Goal: Task Accomplishment & Management: Use online tool/utility

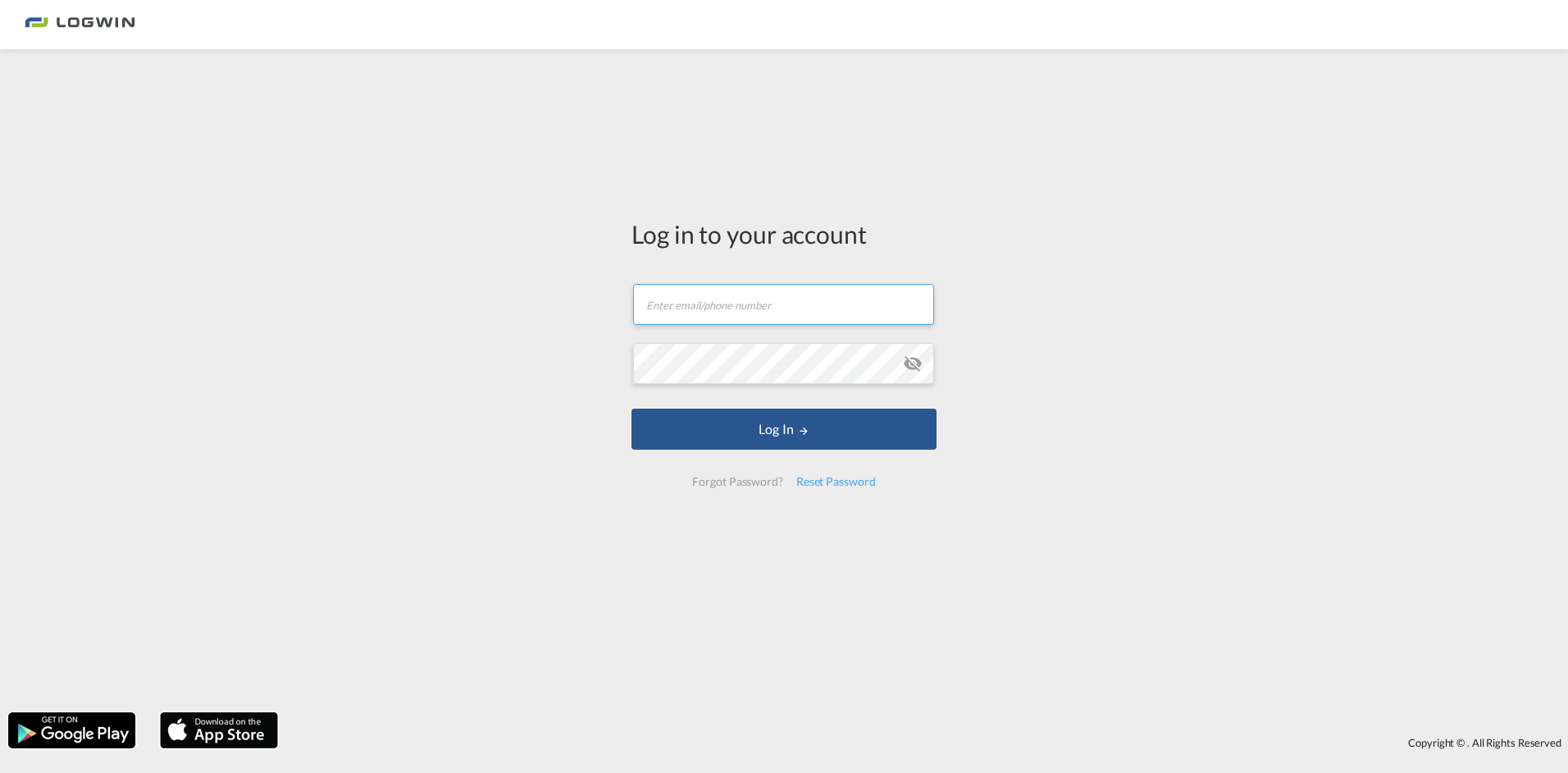
type input "[PERSON_NAME][EMAIL_ADDRESS][PERSON_NAME][DOMAIN_NAME]"
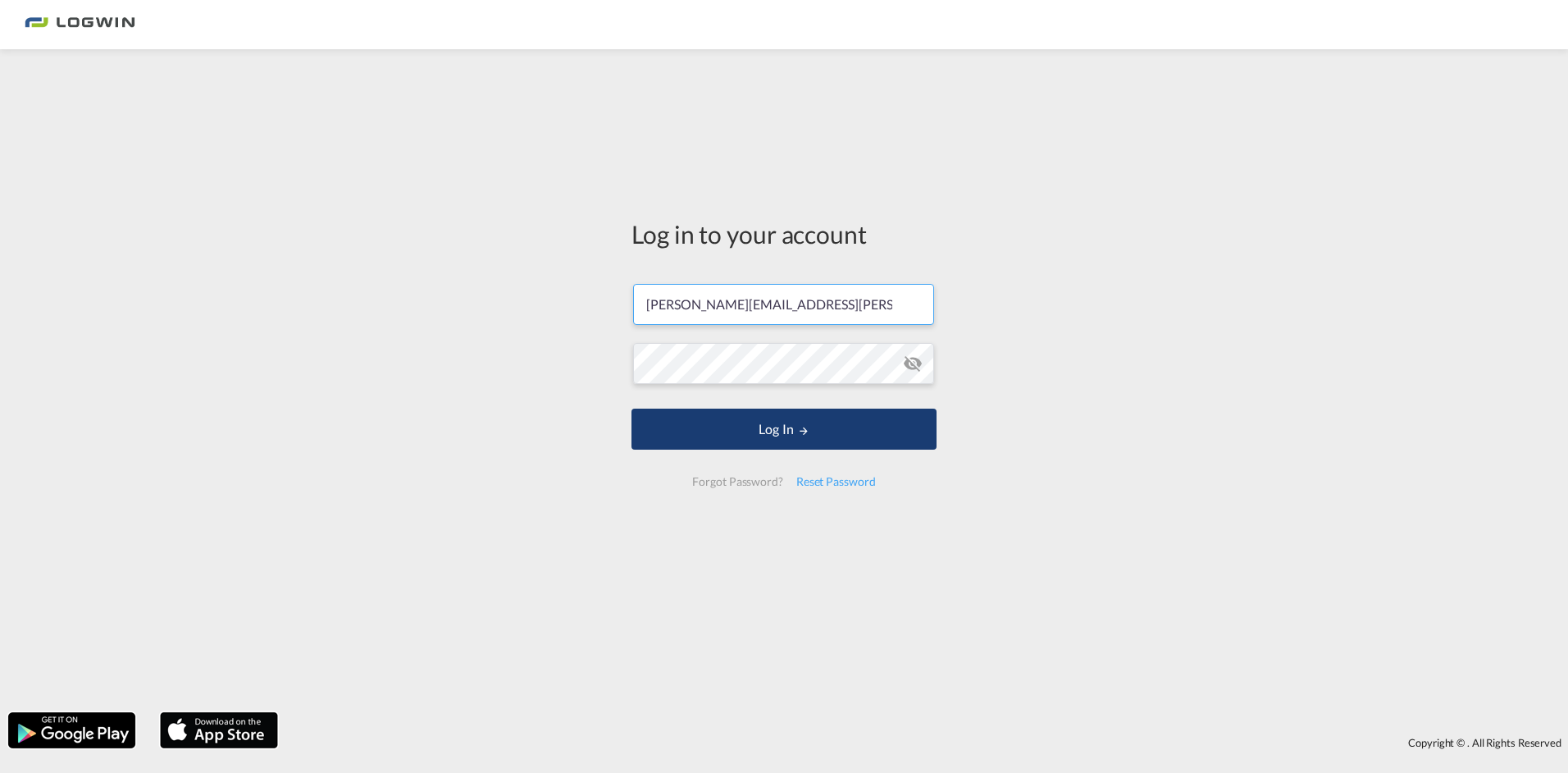
click at [812, 431] on button "Log In" at bounding box center [784, 429] width 306 height 41
